Goal: Transaction & Acquisition: Purchase product/service

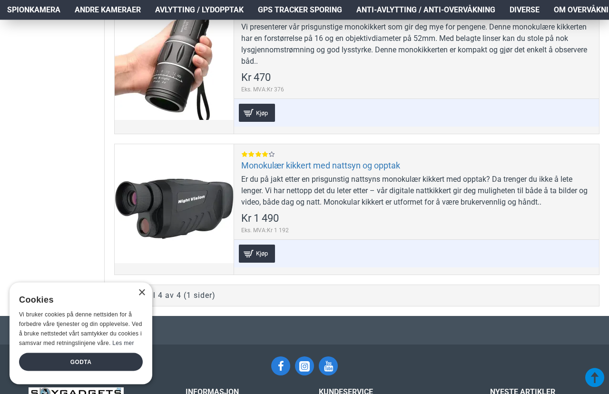
scroll to position [500, 0]
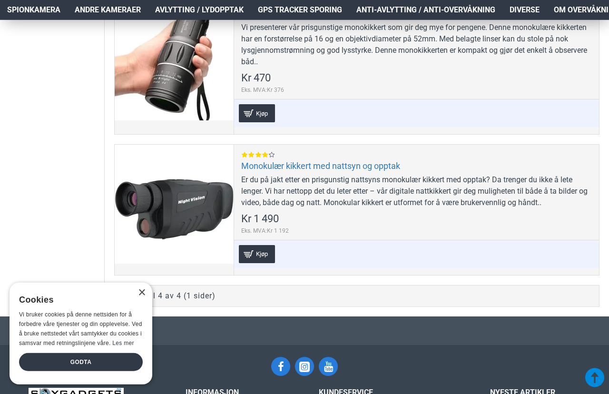
click at [535, 208] on div "Er du på jakt etter en prisgunstig nattsyns monokulær kikkert med opptak? Da tr…" at bounding box center [416, 191] width 351 height 34
click at [295, 209] on div "Er du på jakt etter en prisgunstig nattsyns monokulær kikkert med opptak? Da tr…" at bounding box center [416, 191] width 351 height 34
click at [332, 171] on link "Monokulær kikkert med nattsyn og opptak" at bounding box center [320, 165] width 159 height 11
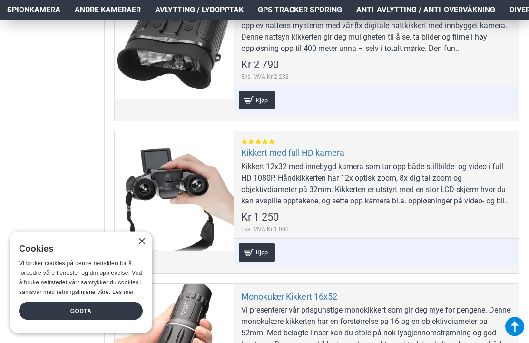
scroll to position [244, 0]
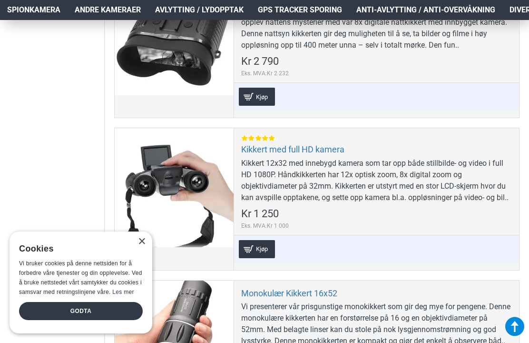
click at [164, 192] on div at bounding box center [174, 187] width 119 height 119
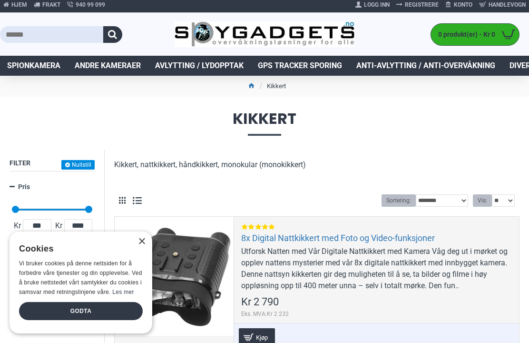
click at [137, 246] on div "×" at bounding box center [139, 241] width 12 height 7
click at [82, 319] on div "Godta" at bounding box center [81, 311] width 124 height 18
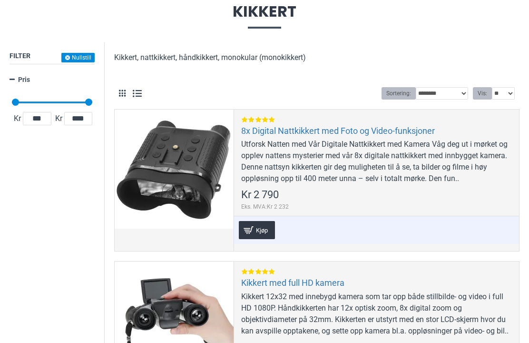
scroll to position [127, 0]
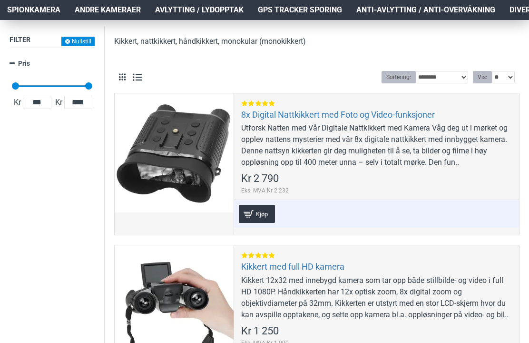
click at [186, 166] on div at bounding box center [174, 152] width 119 height 119
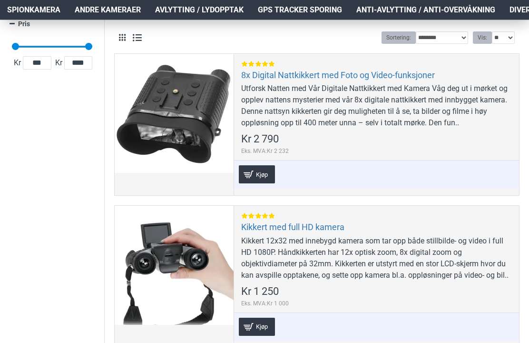
scroll to position [0, 0]
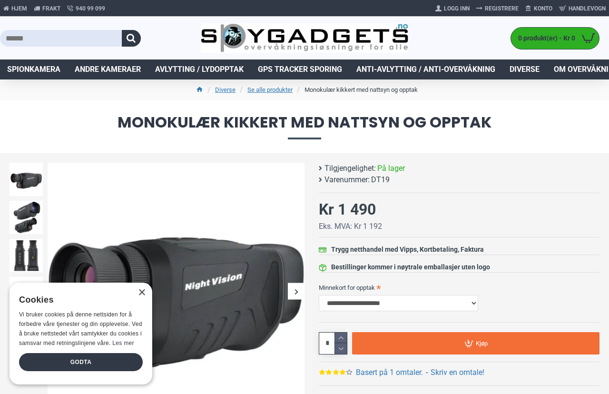
click at [78, 342] on div "Godta" at bounding box center [81, 362] width 124 height 18
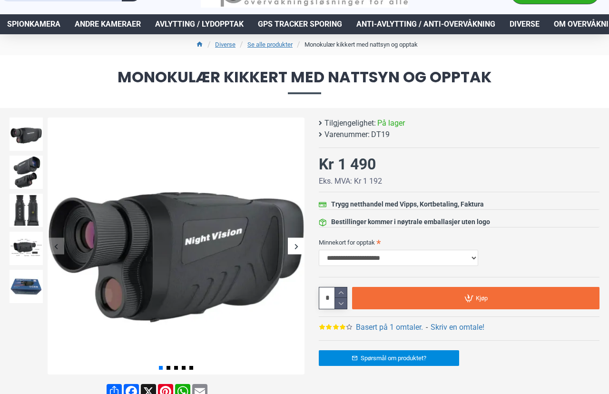
scroll to position [28, 0]
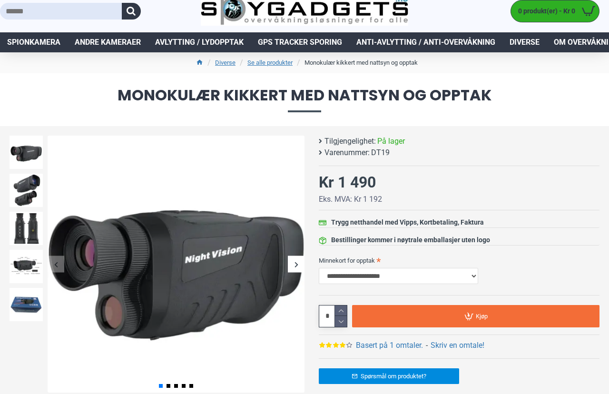
click at [29, 187] on img at bounding box center [26, 189] width 33 height 33
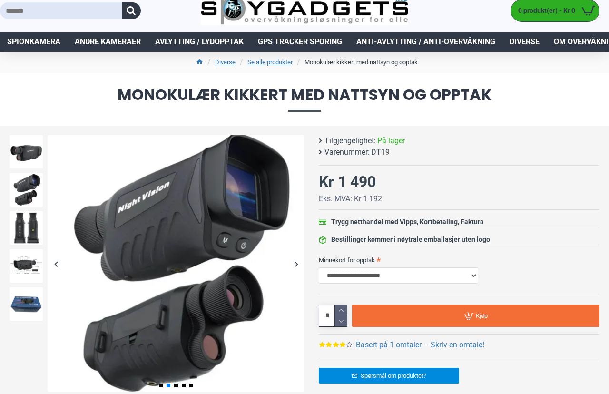
click at [23, 230] on img at bounding box center [26, 227] width 33 height 33
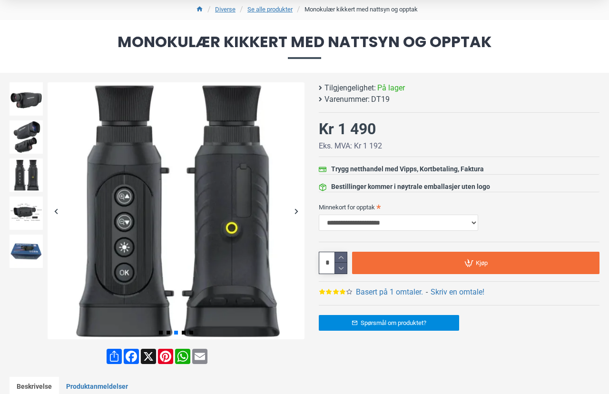
scroll to position [80, 0]
click at [28, 214] on img at bounding box center [26, 213] width 33 height 33
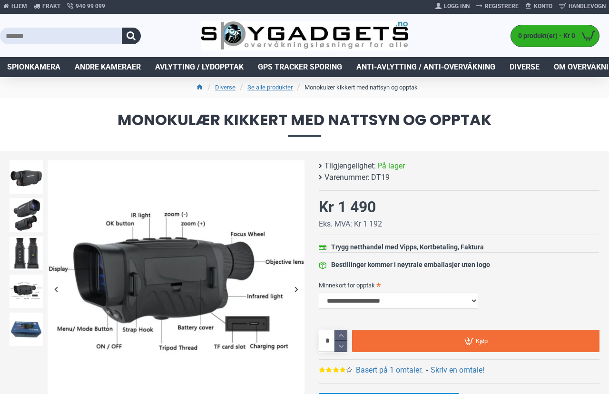
scroll to position [0, 0]
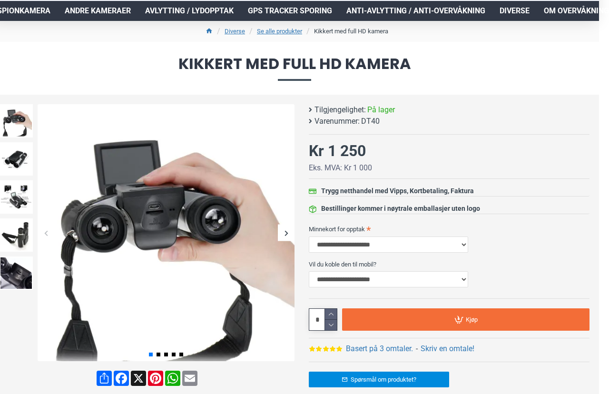
scroll to position [57, 11]
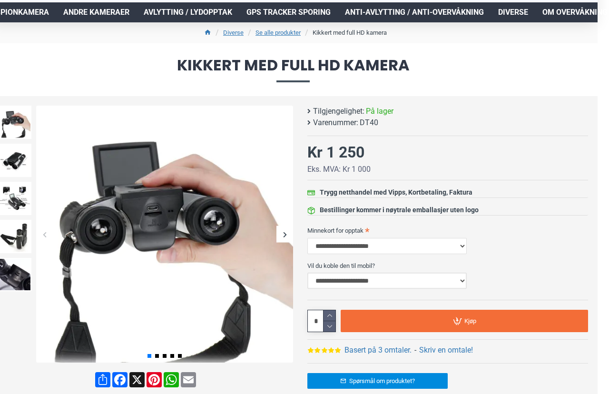
click at [463, 282] on select "**********" at bounding box center [387, 281] width 159 height 16
click at [458, 248] on select "**********" at bounding box center [386, 246] width 159 height 16
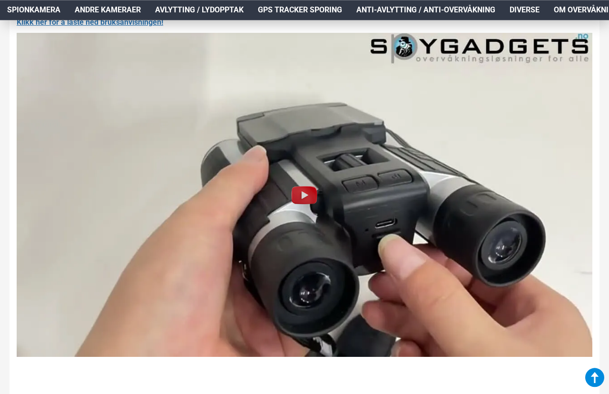
scroll to position [844, 0]
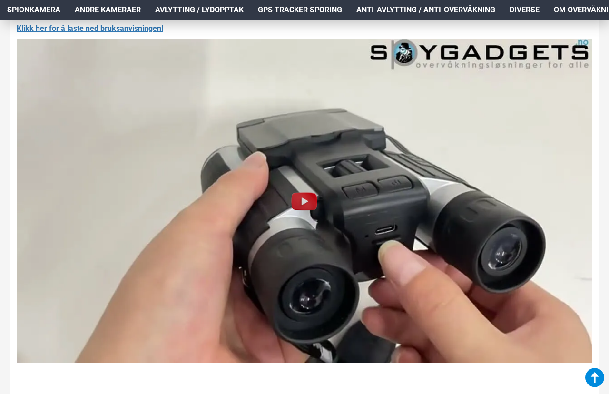
click at [310, 199] on img at bounding box center [304, 201] width 30 height 30
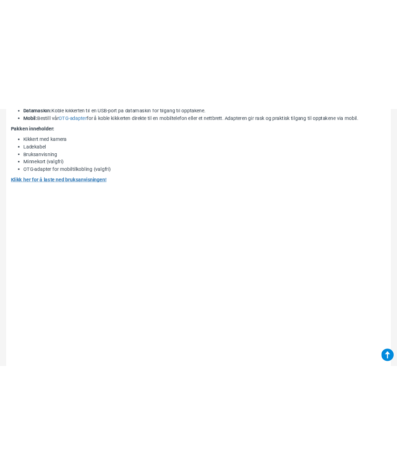
scroll to position [1101, 0]
